Goal: Find specific page/section: Find specific page/section

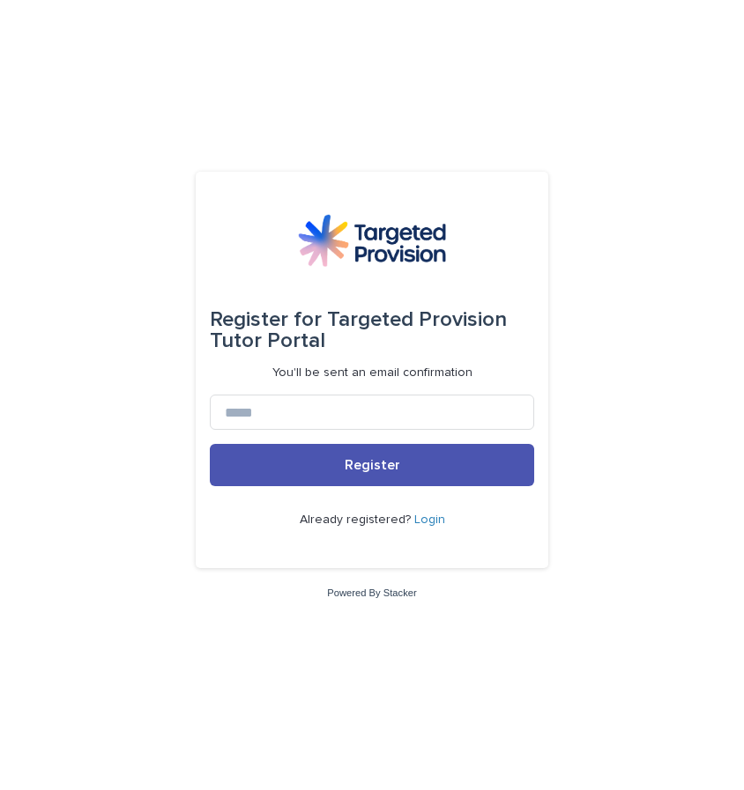
click at [426, 516] on link "Login" at bounding box center [429, 520] width 31 height 12
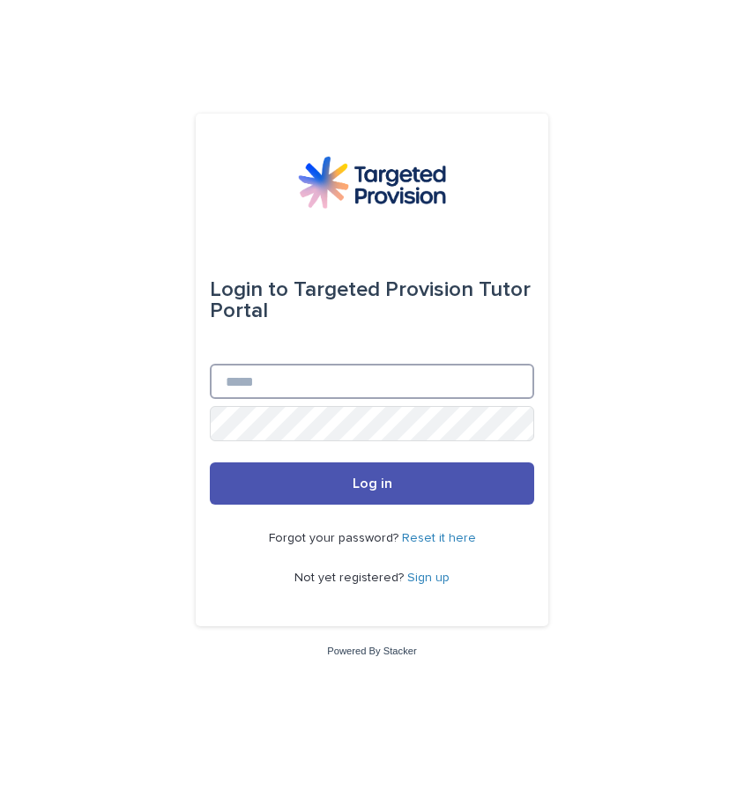
type input "**********"
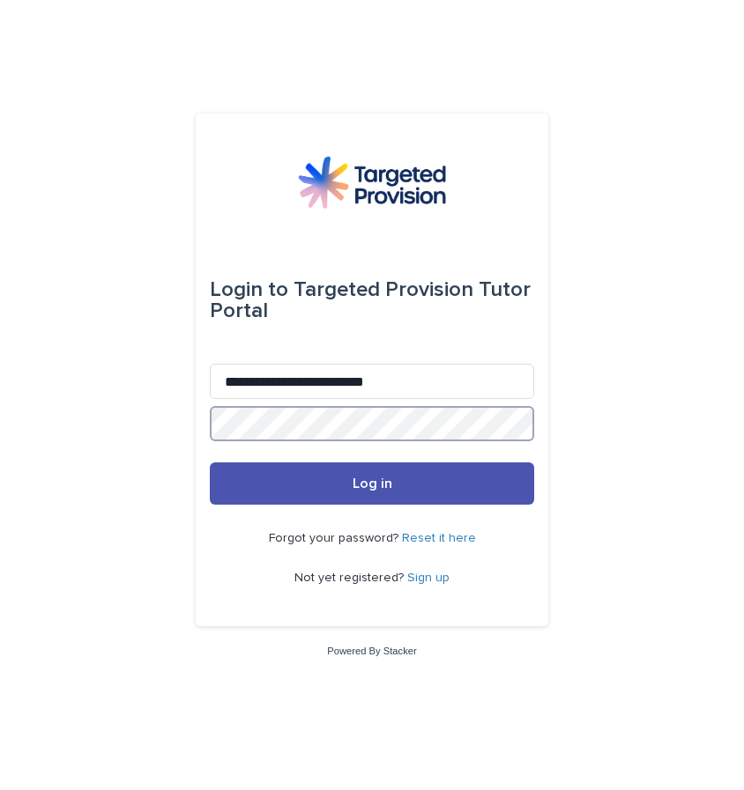
click at [372, 485] on button "Log in" at bounding box center [372, 484] width 324 height 42
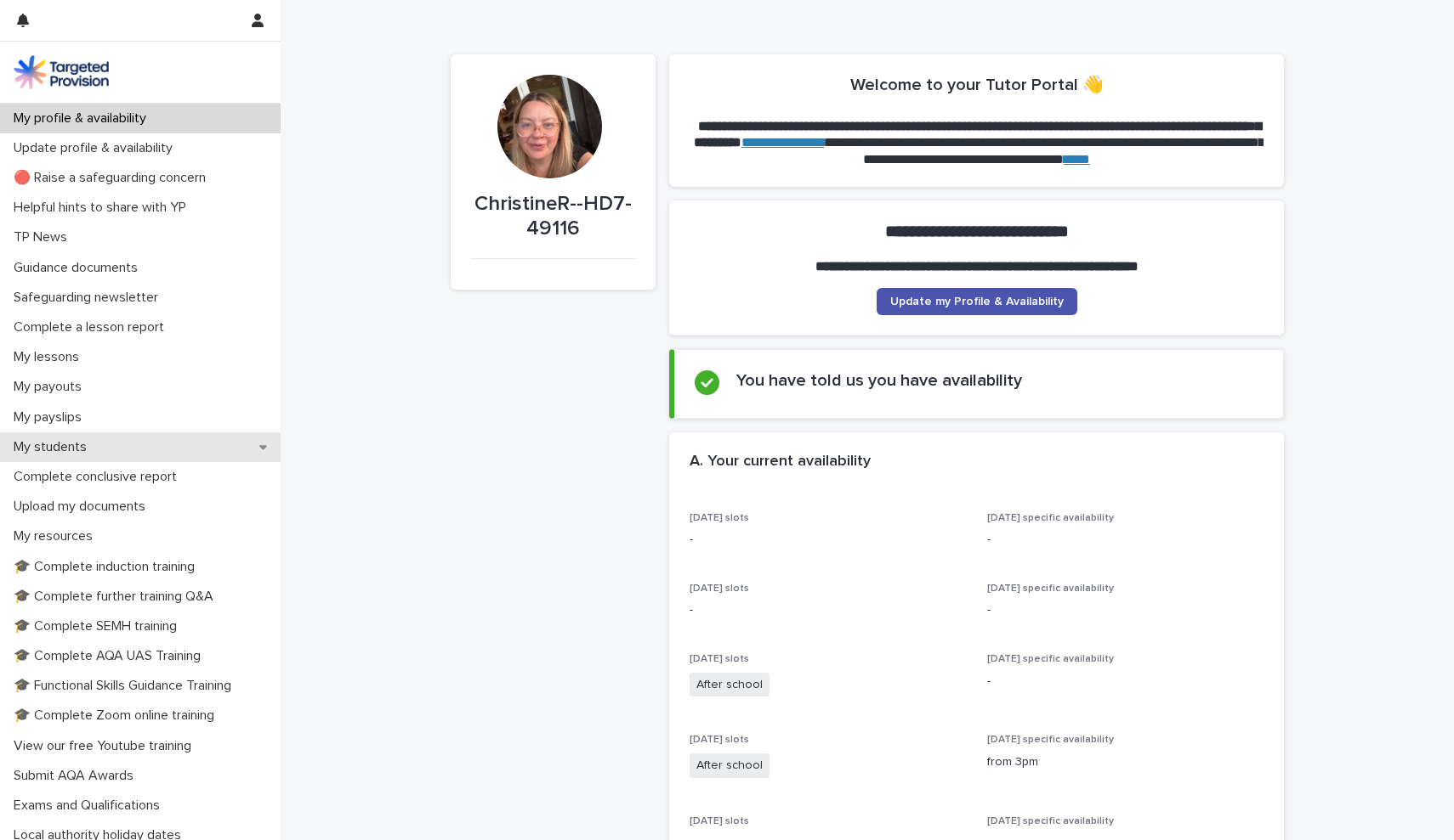
click at [138, 436] on div "My students" at bounding box center [140, 447] width 281 height 30
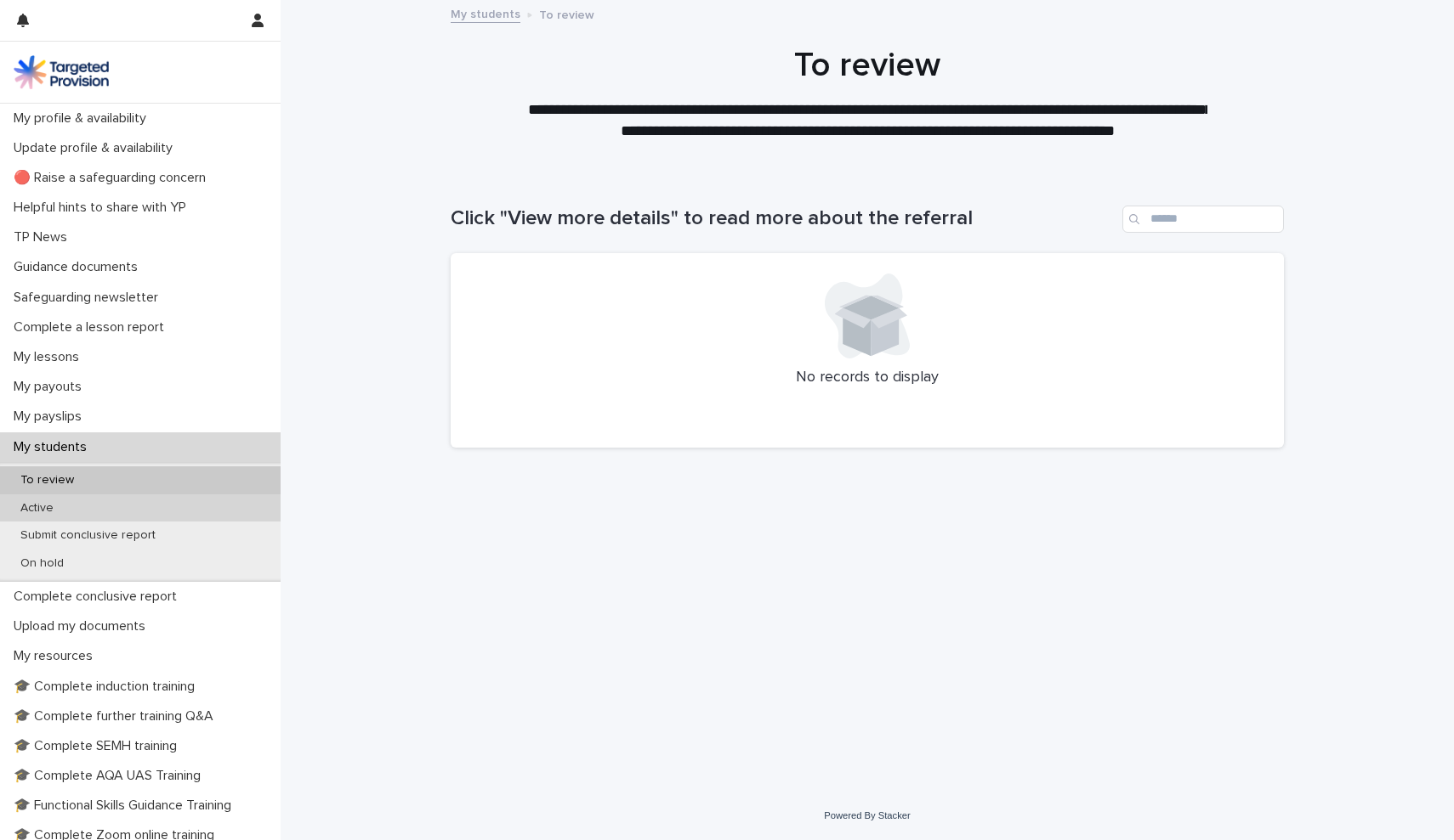
click at [81, 504] on div "Active" at bounding box center [140, 508] width 281 height 28
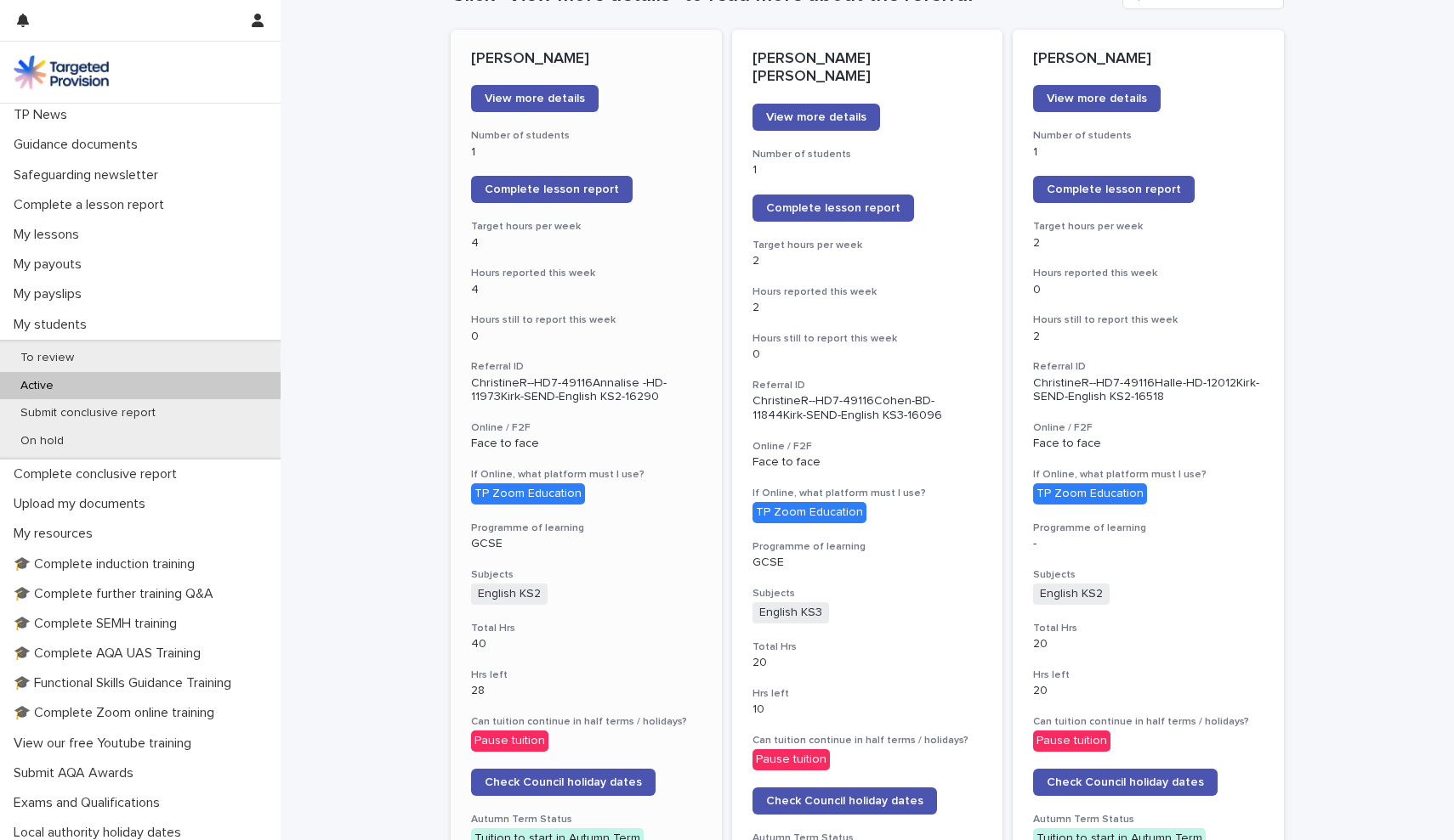
scroll to position [221, 0]
